Goal: Task Accomplishment & Management: Use online tool/utility

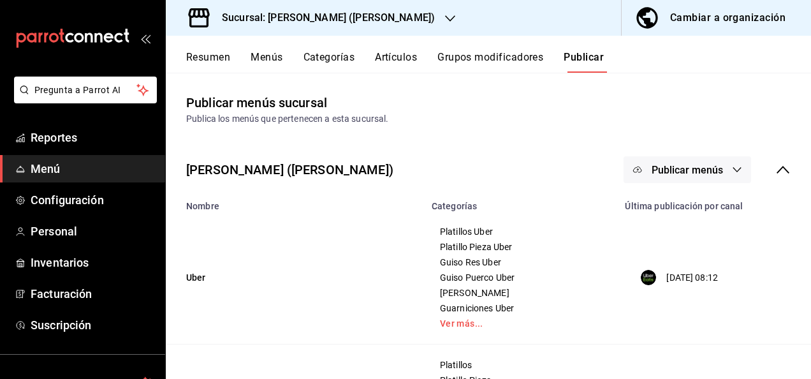
click at [319, 9] on div "Sucursal: [PERSON_NAME] ([PERSON_NAME])" at bounding box center [318, 18] width 284 height 36
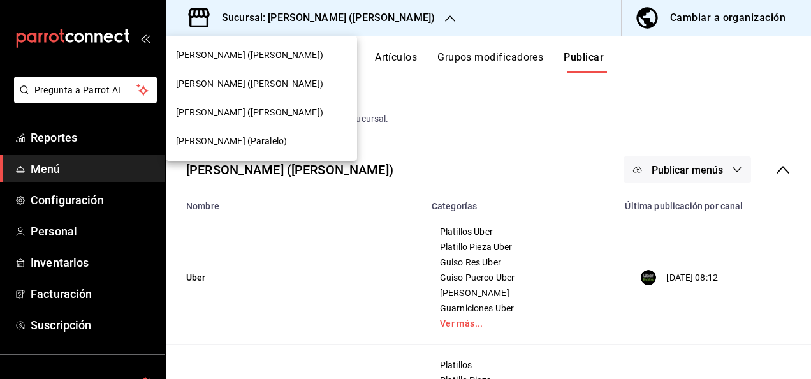
click at [438, 19] on div at bounding box center [405, 189] width 811 height 379
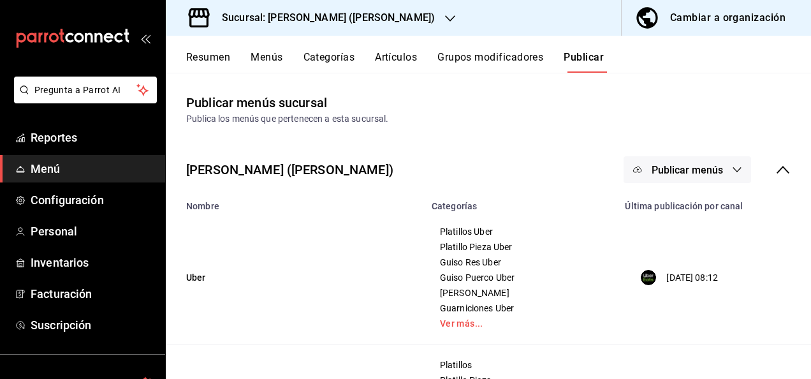
click at [208, 57] on button "Resumen" at bounding box center [208, 62] width 44 height 22
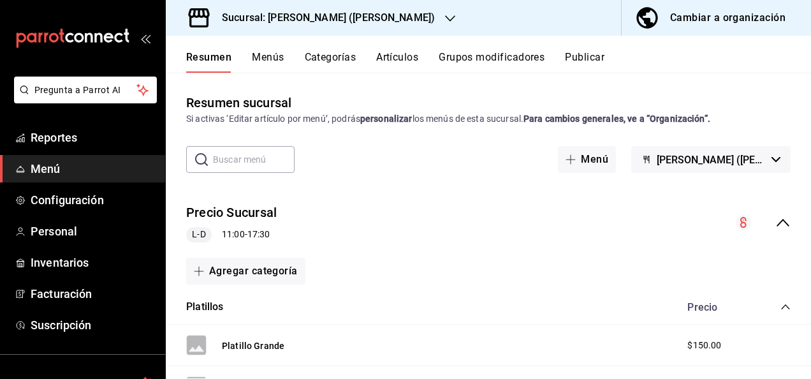
click at [775, 224] on icon "collapse-menu-row" at bounding box center [782, 222] width 15 height 15
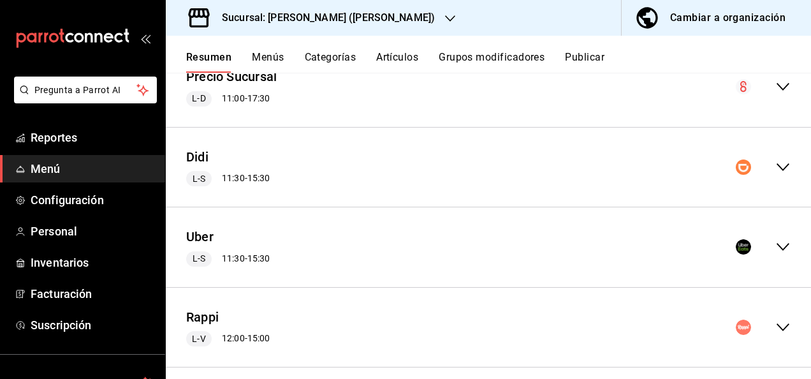
scroll to position [149, 0]
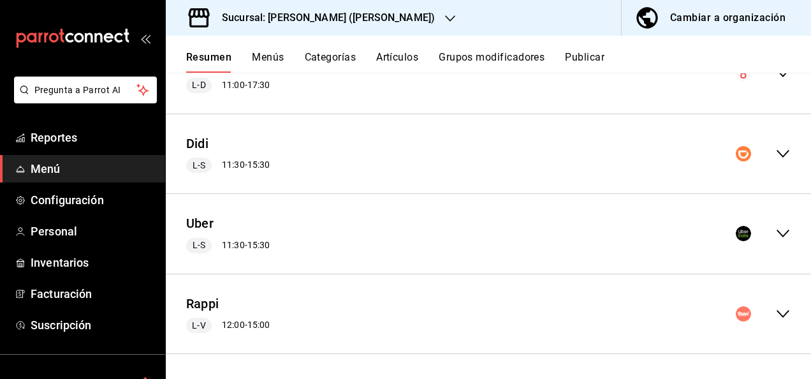
click at [775, 318] on icon "collapse-menu-row" at bounding box center [782, 313] width 15 height 15
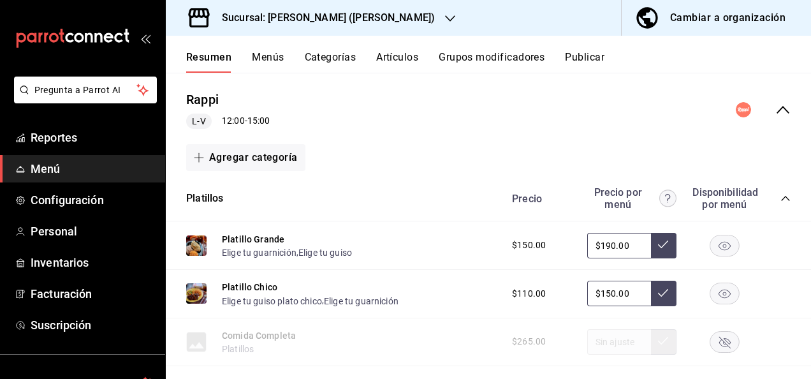
scroll to position [396, 0]
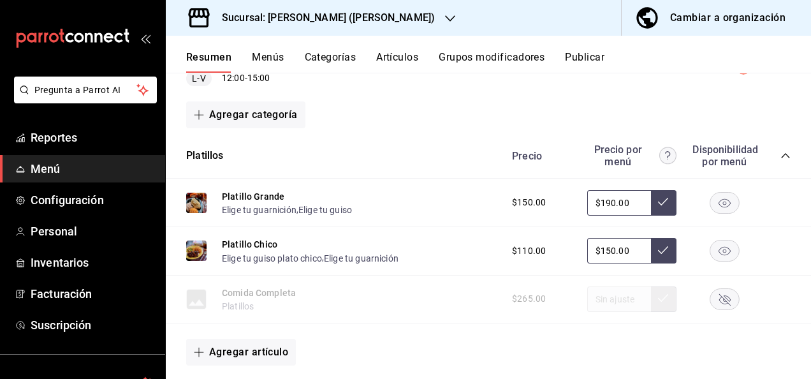
click at [780, 150] on icon "collapse-category-row" at bounding box center [785, 155] width 10 height 10
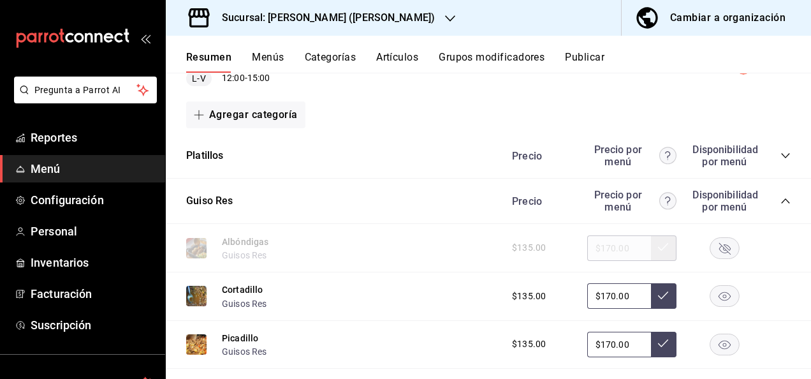
click at [781, 200] on icon "collapse-category-row" at bounding box center [785, 200] width 8 height 5
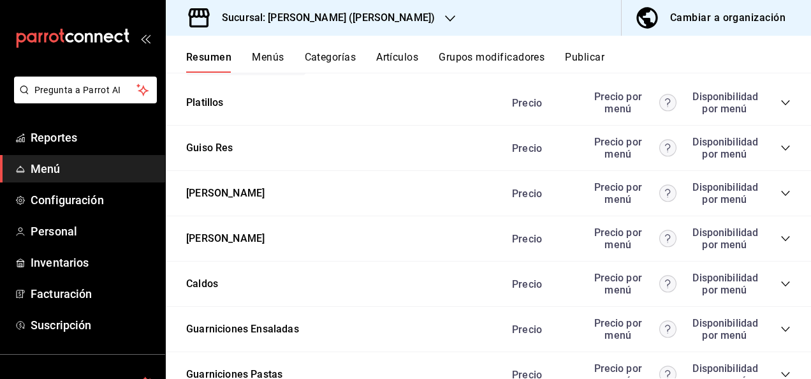
scroll to position [472, 0]
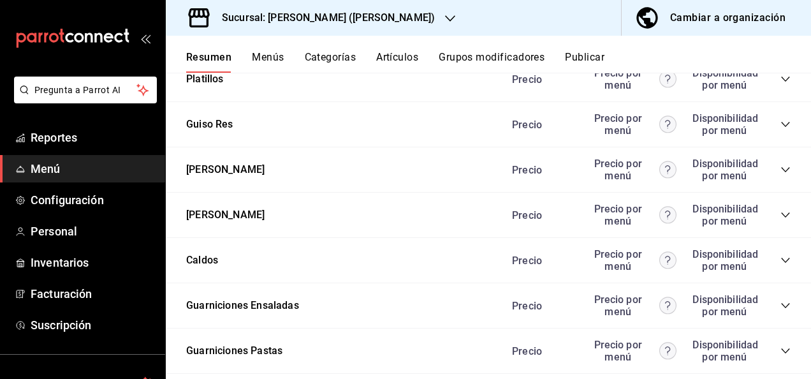
drag, startPoint x: 781, startPoint y: 170, endPoint x: 773, endPoint y: 170, distance: 7.6
click at [773, 170] on div "Guiso Pollo Precio Precio por menú Disponibilidad por menú" at bounding box center [488, 169] width 645 height 45
click at [781, 170] on icon "collapse-category-row" at bounding box center [785, 169] width 8 height 5
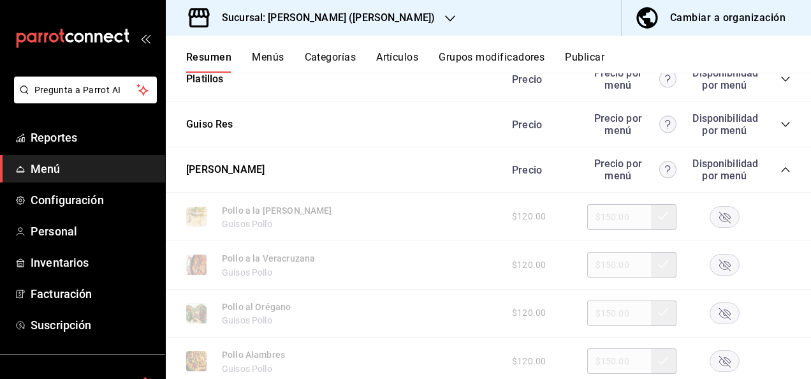
click at [710, 358] on rect "button" at bounding box center [724, 361] width 29 height 21
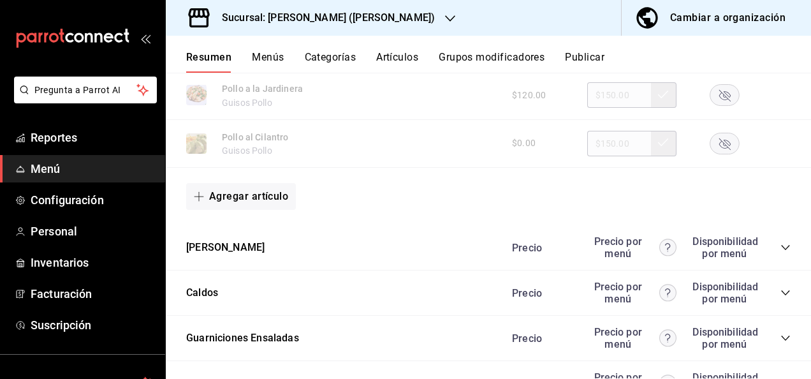
scroll to position [1271, 0]
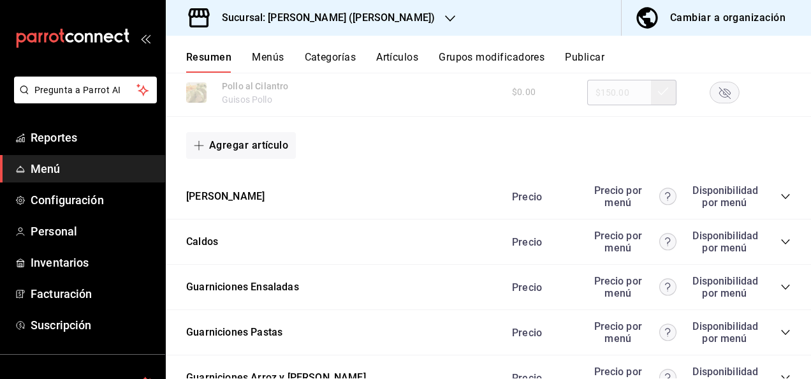
click at [780, 194] on icon "collapse-category-row" at bounding box center [785, 196] width 10 height 10
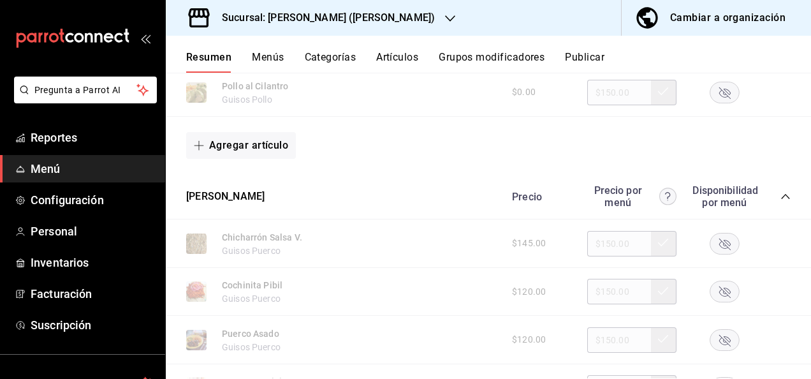
click at [712, 338] on rect "button" at bounding box center [724, 339] width 29 height 21
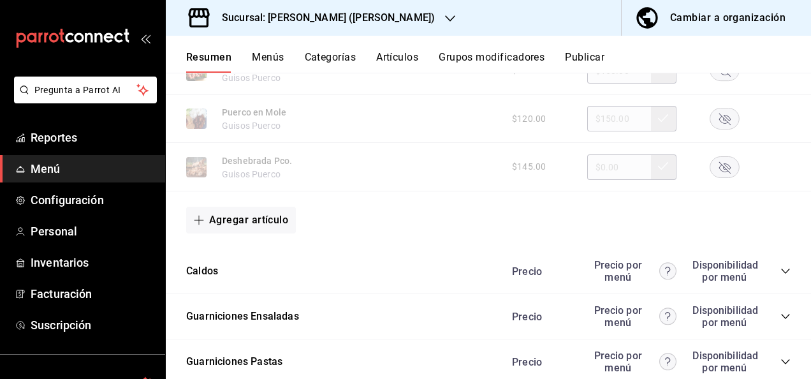
scroll to position [1985, 0]
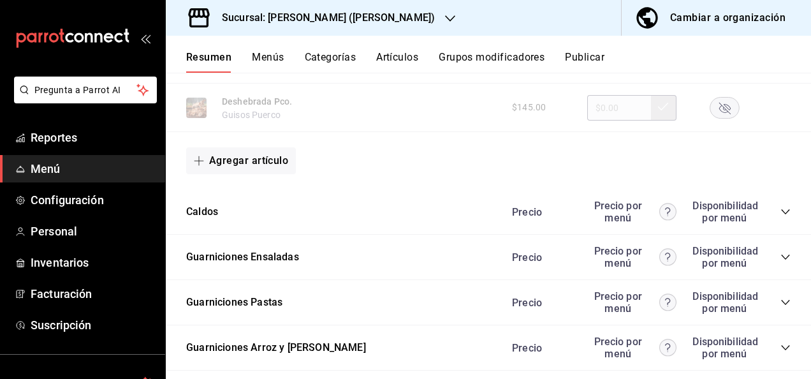
click at [780, 305] on icon "collapse-category-row" at bounding box center [785, 302] width 10 height 10
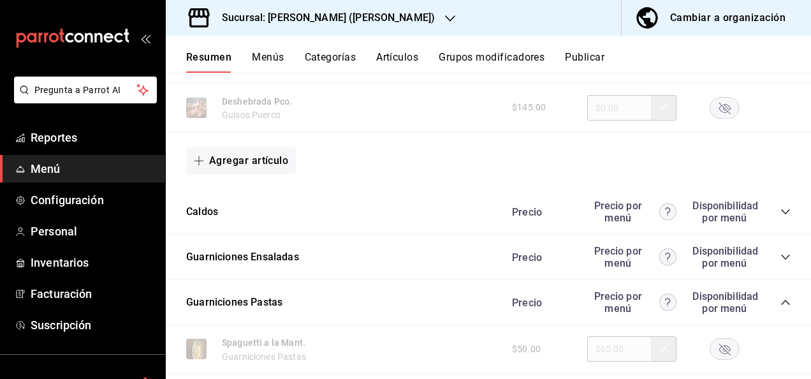
click at [711, 351] on rect "button" at bounding box center [724, 348] width 29 height 21
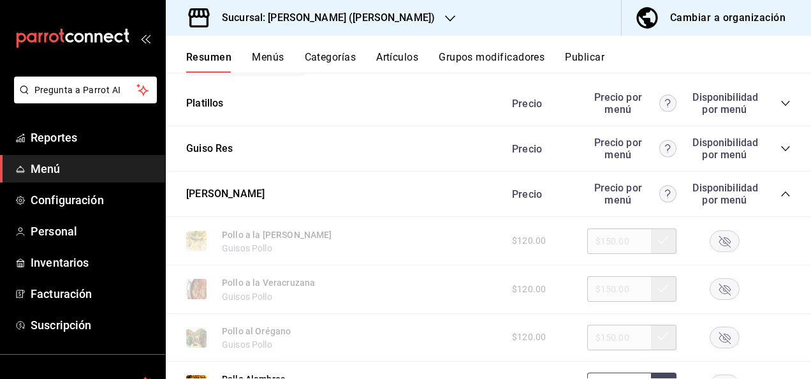
scroll to position [3, 0]
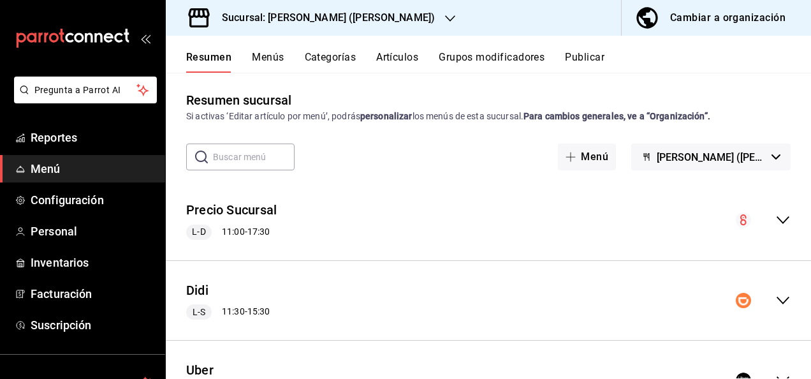
click at [577, 51] on button "Publicar" at bounding box center [585, 62] width 40 height 22
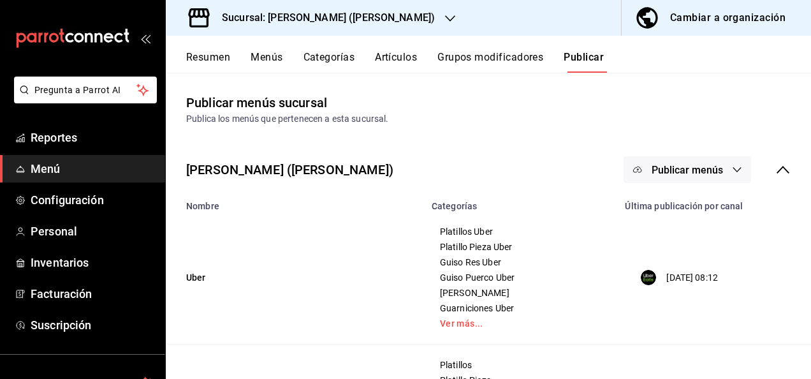
click at [690, 172] on span "Publicar menús" at bounding box center [686, 170] width 71 height 12
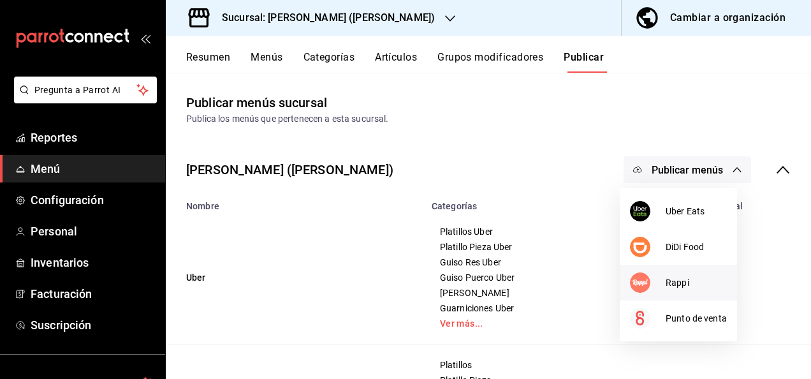
click at [679, 279] on span "Rappi" at bounding box center [695, 282] width 61 height 13
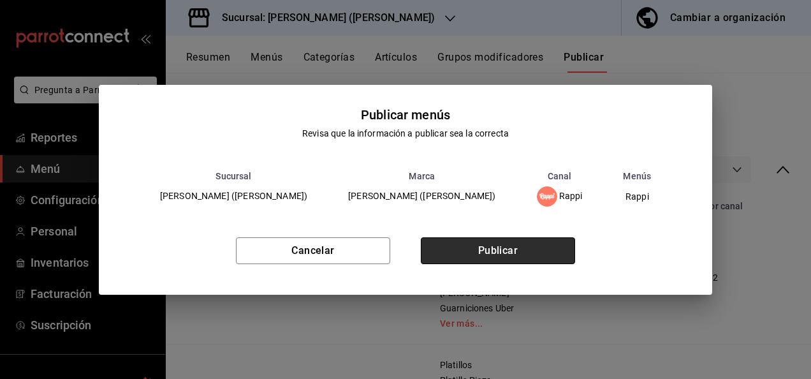
click at [519, 250] on button "Publicar" at bounding box center [498, 250] width 154 height 27
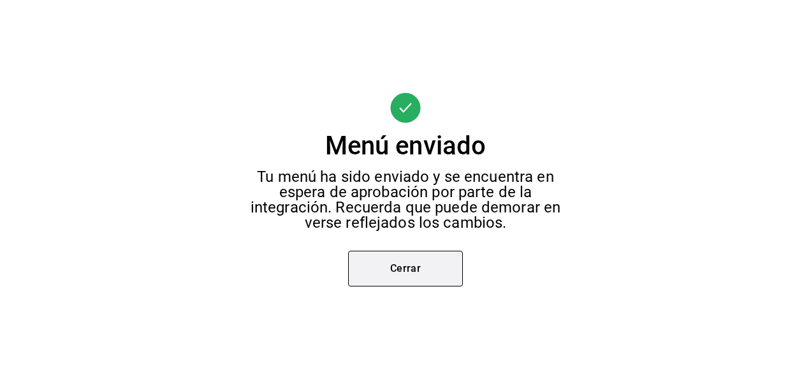
click at [412, 271] on button "Cerrar" at bounding box center [405, 268] width 115 height 36
